Goal: Task Accomplishment & Management: Use online tool/utility

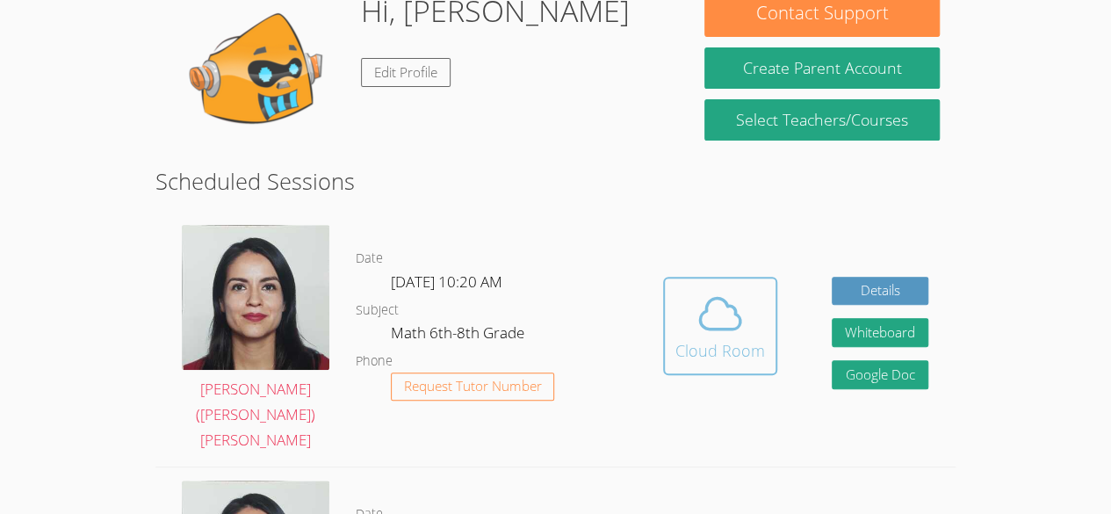
scroll to position [192, 0]
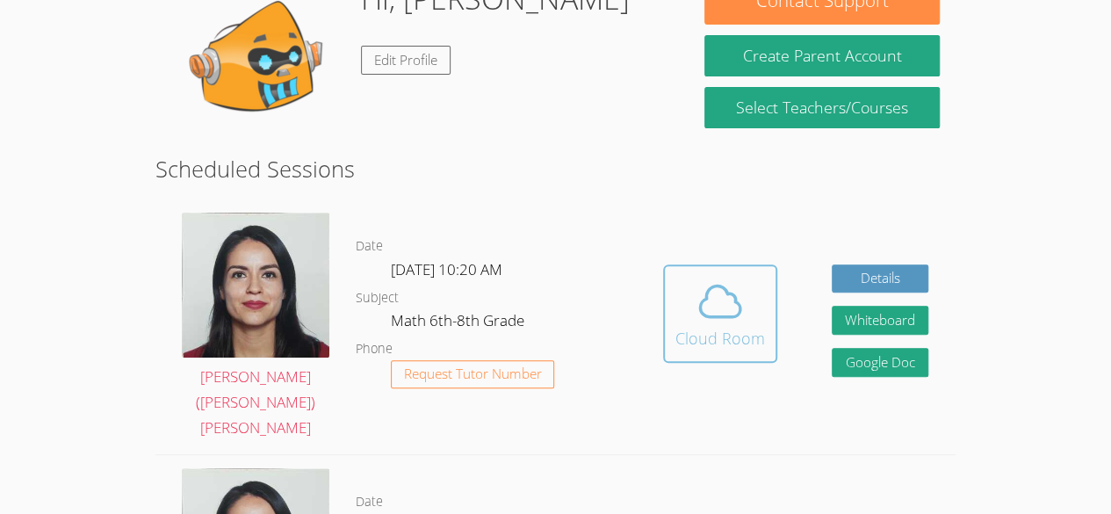
click at [738, 326] on div "Cloud Room" at bounding box center [720, 338] width 90 height 25
click at [759, 287] on span at bounding box center [720, 301] width 90 height 49
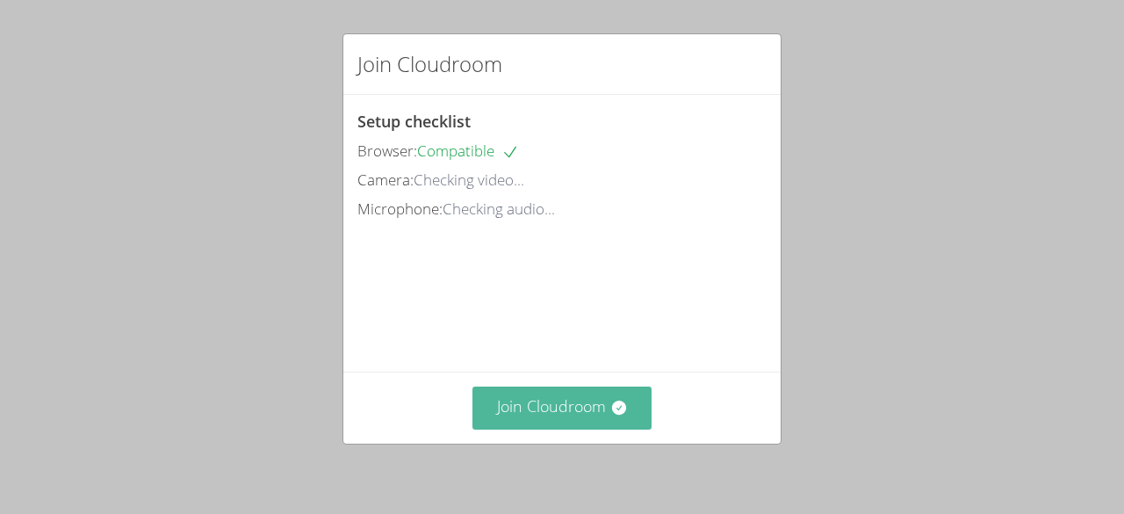
click at [598, 412] on button "Join Cloudroom" at bounding box center [563, 407] width 180 height 43
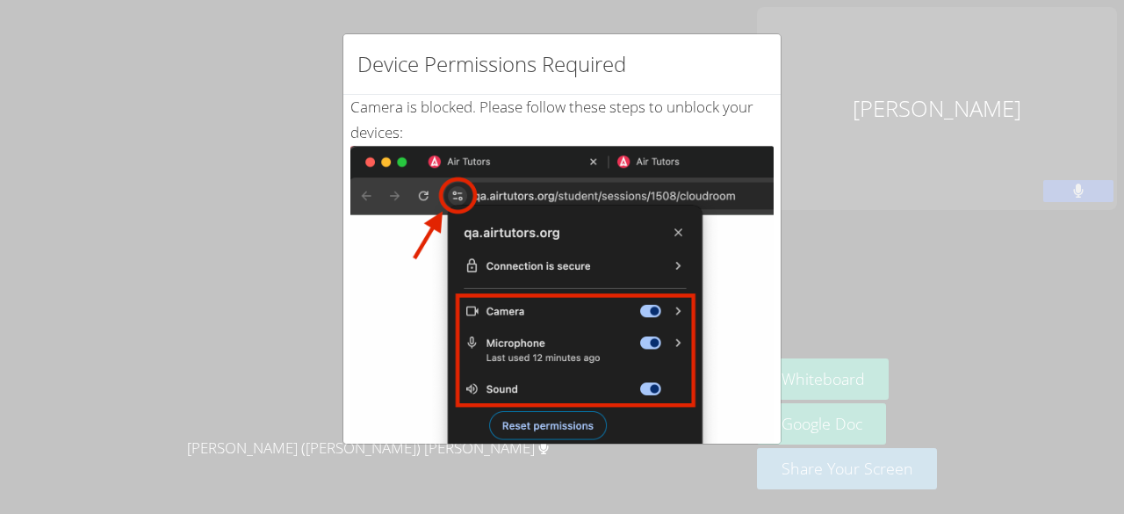
click at [825, 314] on div "Device Permissions Required Camera is blocked . Please follow these steps to un…" at bounding box center [562, 257] width 1124 height 514
click at [763, 92] on div "Device Permissions Required" at bounding box center [561, 64] width 437 height 61
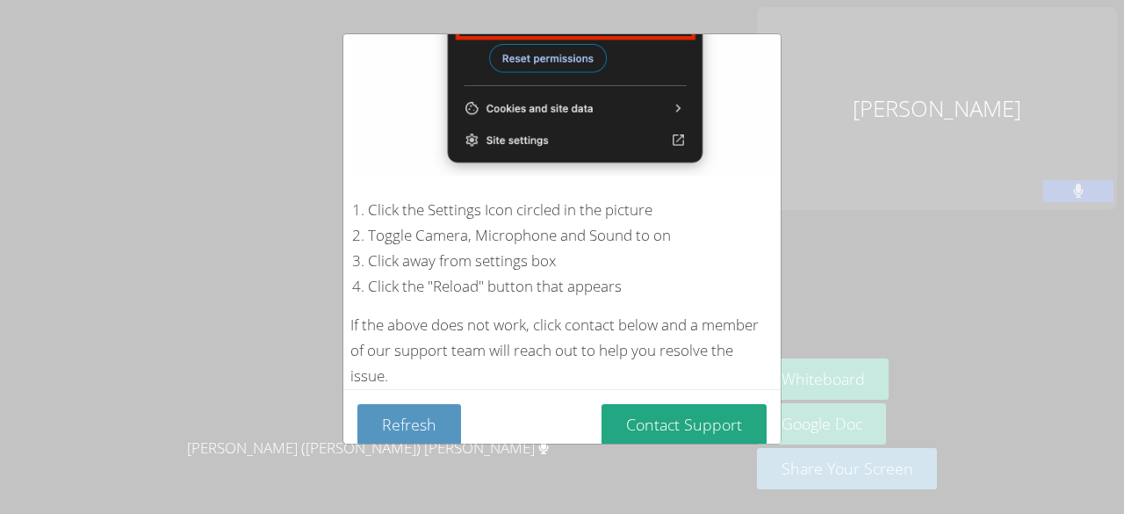
scroll to position [369, 0]
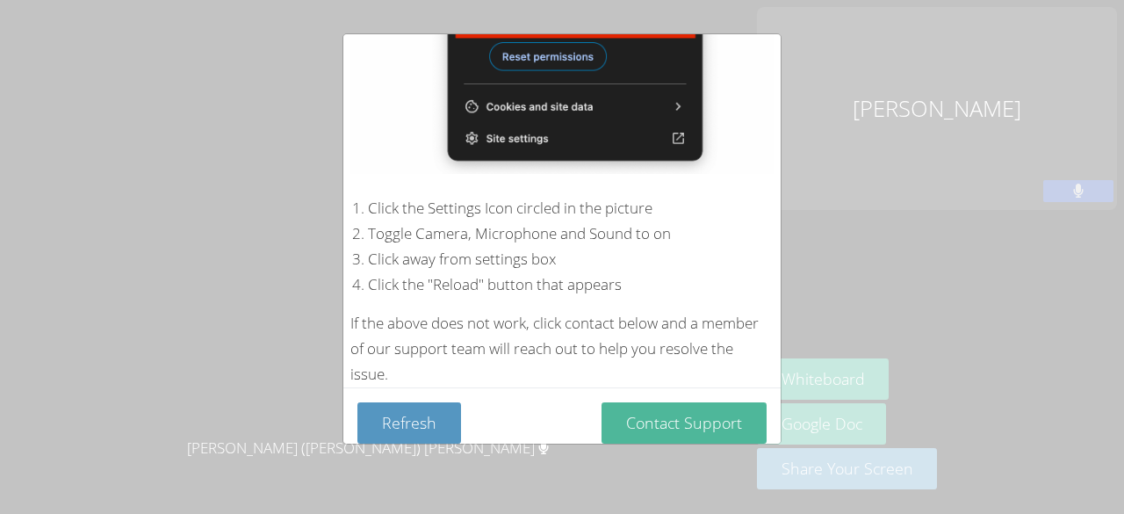
click at [657, 407] on button "Contact Support" at bounding box center [684, 422] width 165 height 41
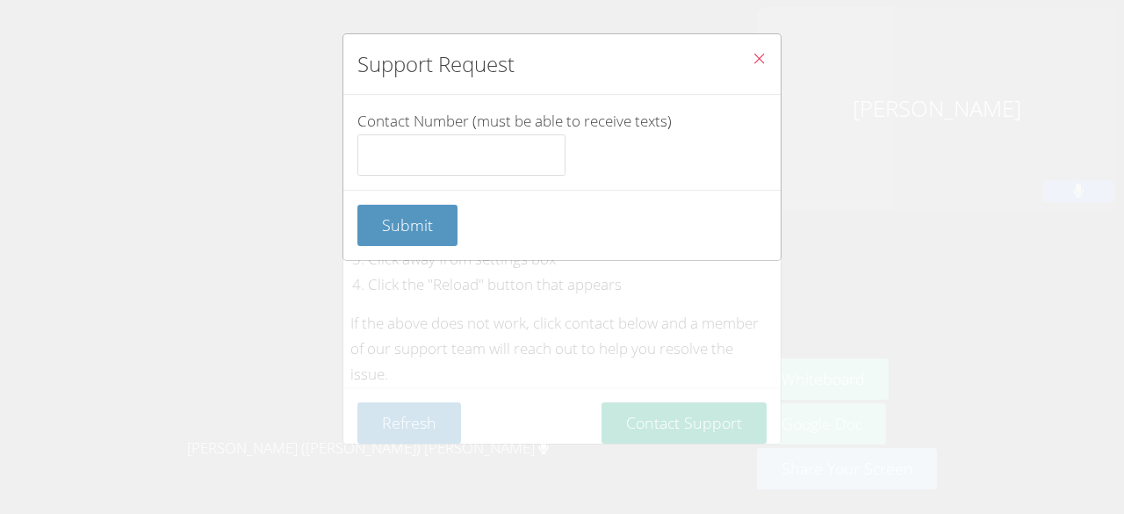
click at [755, 50] on button "Close" at bounding box center [759, 61] width 43 height 54
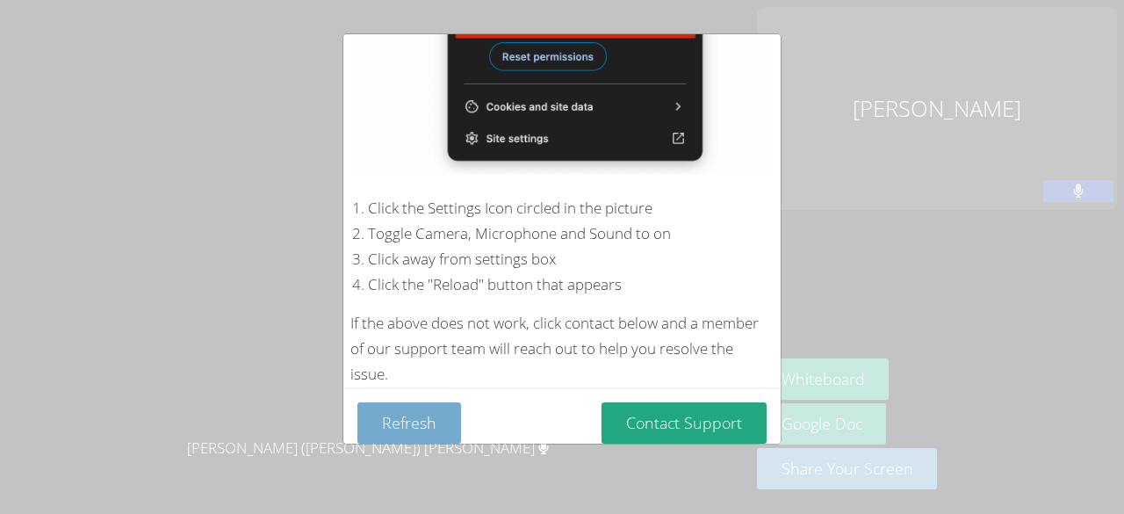
click at [401, 415] on button "Refresh" at bounding box center [409, 422] width 104 height 41
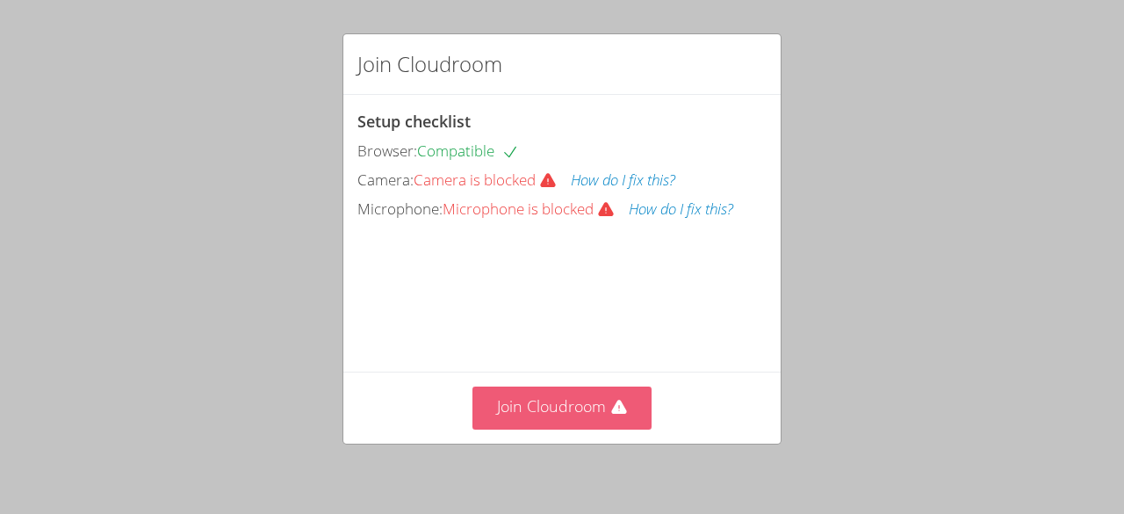
click at [567, 415] on button "Join Cloudroom" at bounding box center [563, 407] width 180 height 43
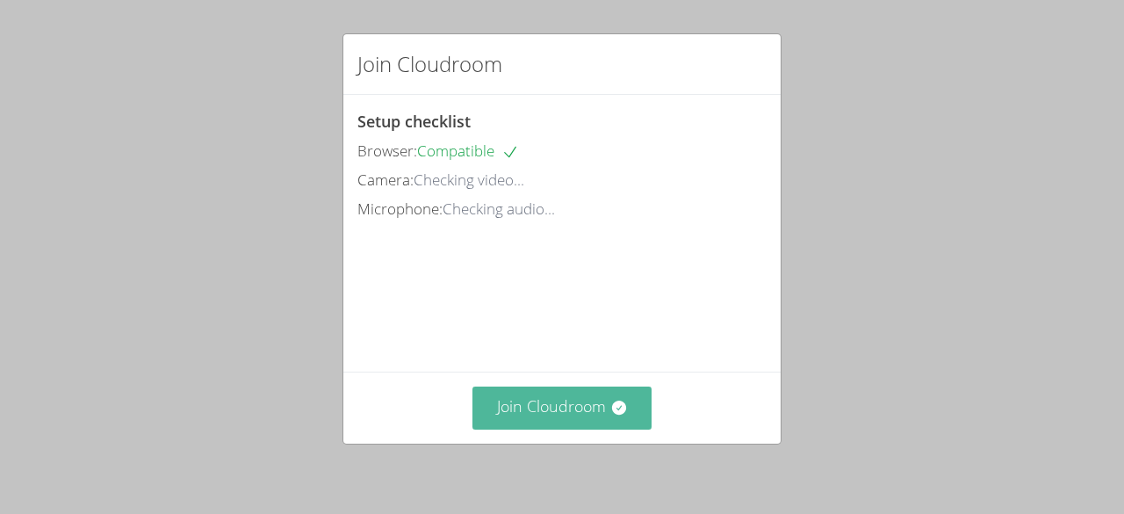
click at [559, 413] on button "Join Cloudroom" at bounding box center [563, 407] width 180 height 43
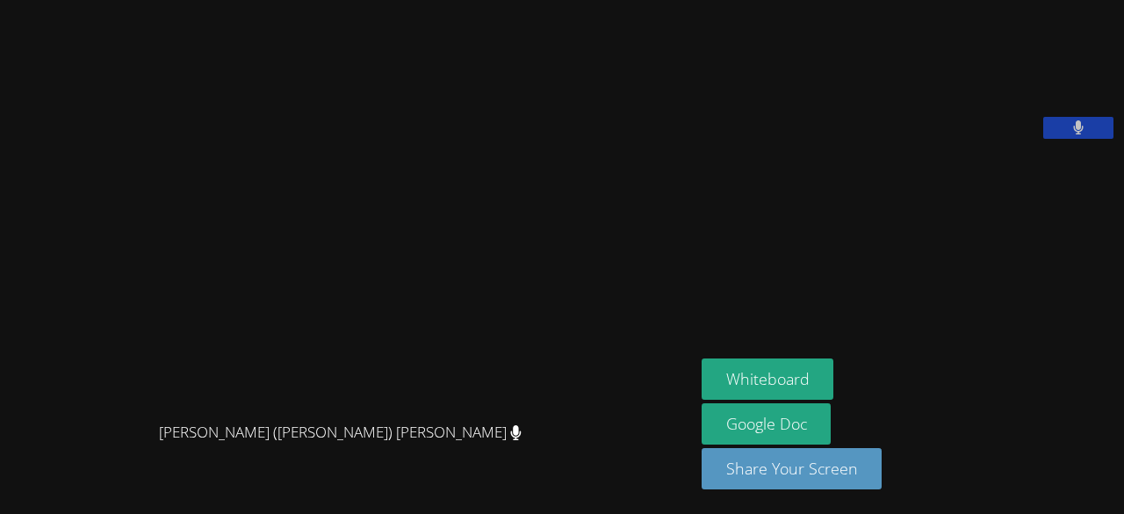
click at [864, 131] on video at bounding box center [834, 73] width 264 height 132
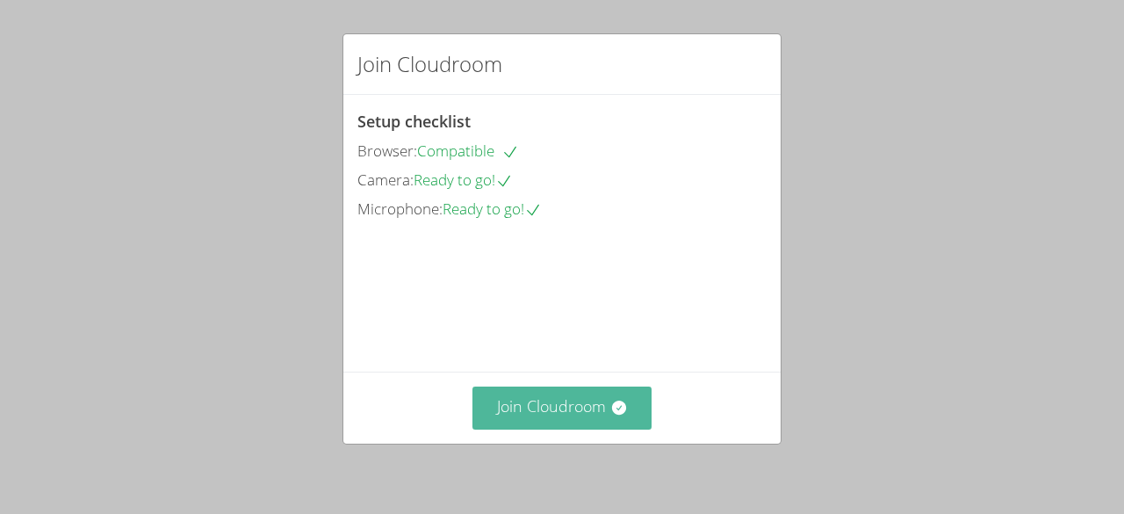
click at [536, 414] on button "Join Cloudroom" at bounding box center [563, 407] width 180 height 43
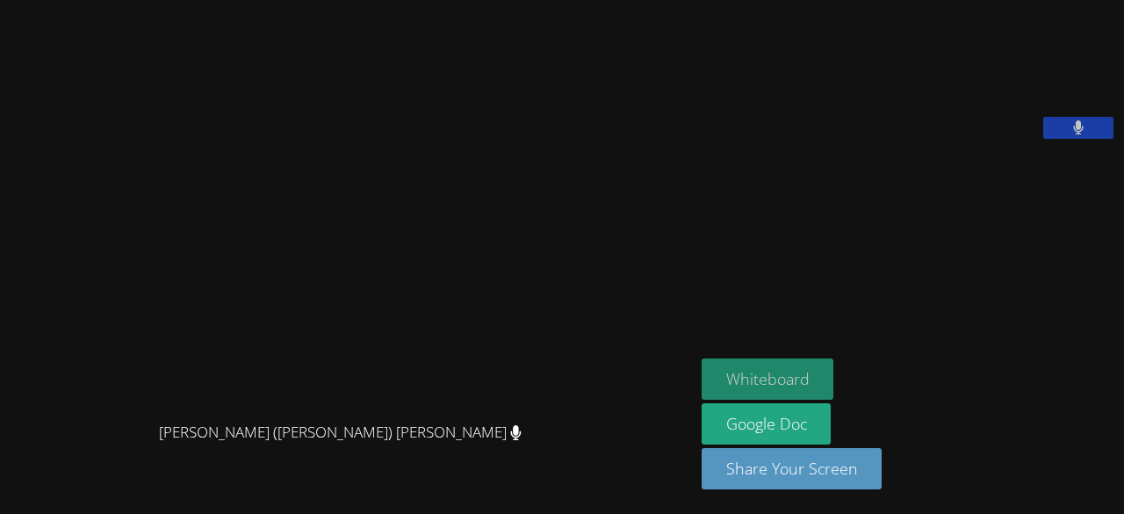
click at [772, 381] on button "Whiteboard" at bounding box center [768, 378] width 133 height 41
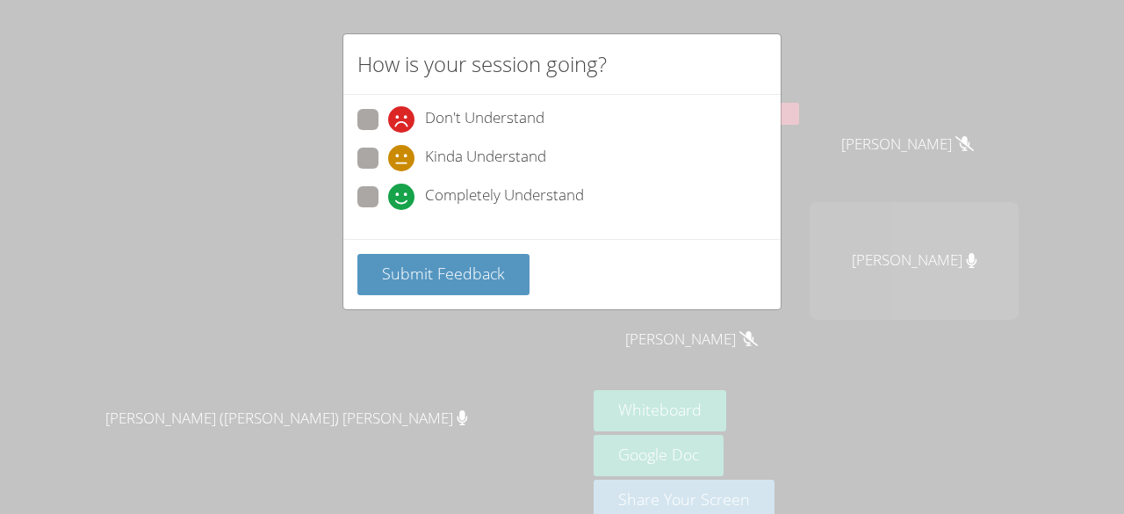
click at [388, 210] on span at bounding box center [388, 210] width 0 height 0
click at [388, 195] on input "Completely Understand" at bounding box center [395, 193] width 15 height 15
radio input "true"
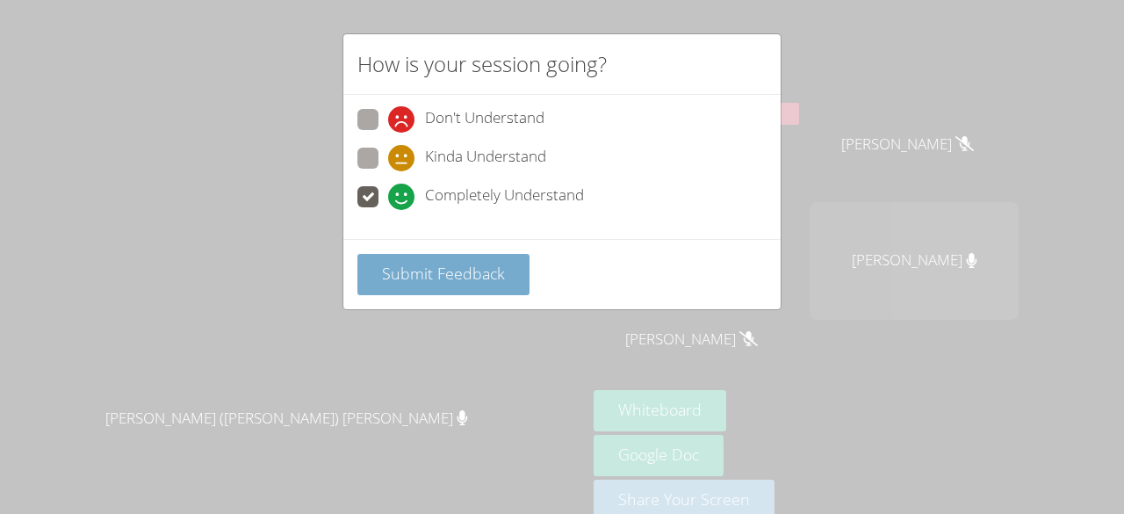
click at [456, 273] on span "Submit Feedback" at bounding box center [443, 273] width 123 height 21
